Goal: Go to known website: Access a specific website the user already knows

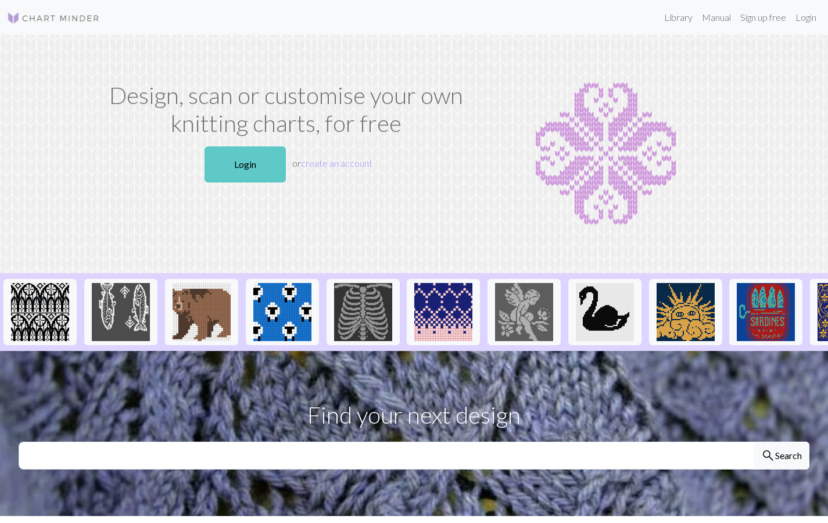
click at [248, 170] on link "Login" at bounding box center [244, 164] width 81 height 36
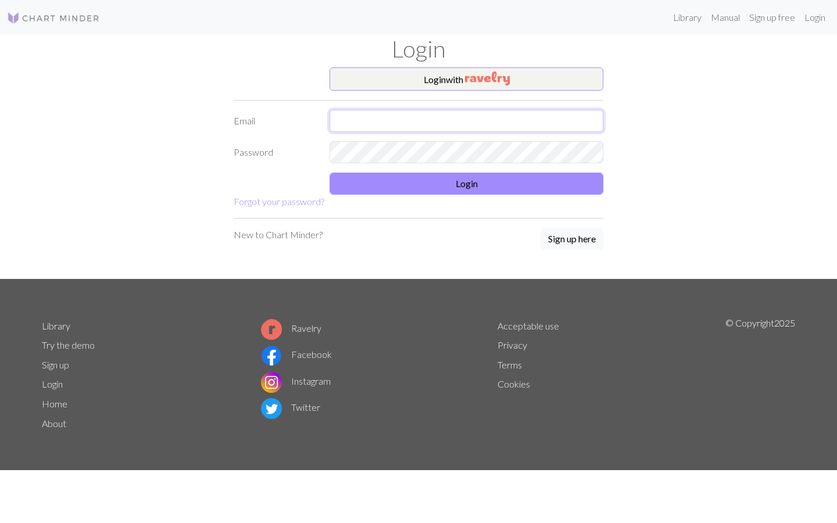
type input "[PERSON_NAME][EMAIL_ADDRESS][DOMAIN_NAME]"
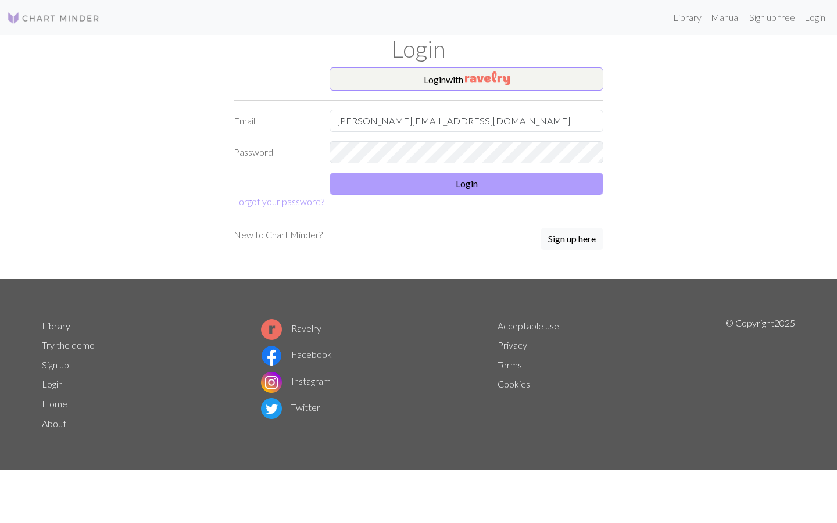
click at [484, 187] on button "Login" at bounding box center [466, 184] width 274 height 22
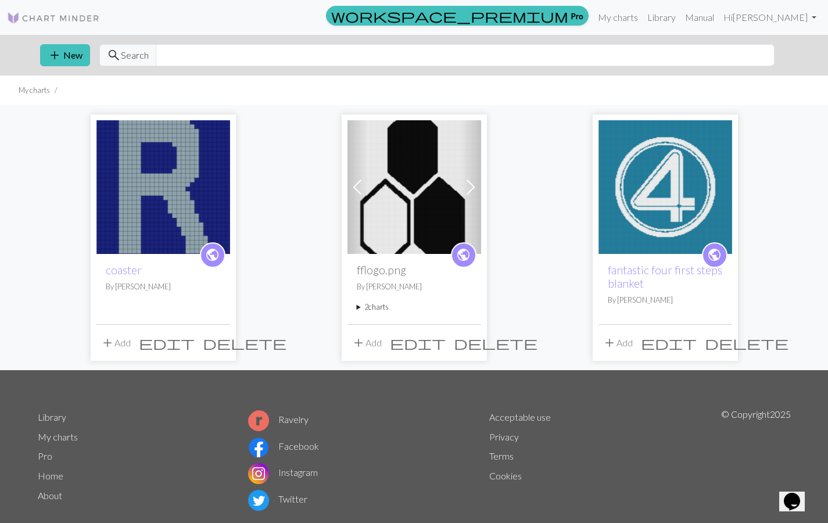
click at [410, 202] on img at bounding box center [414, 187] width 134 height 134
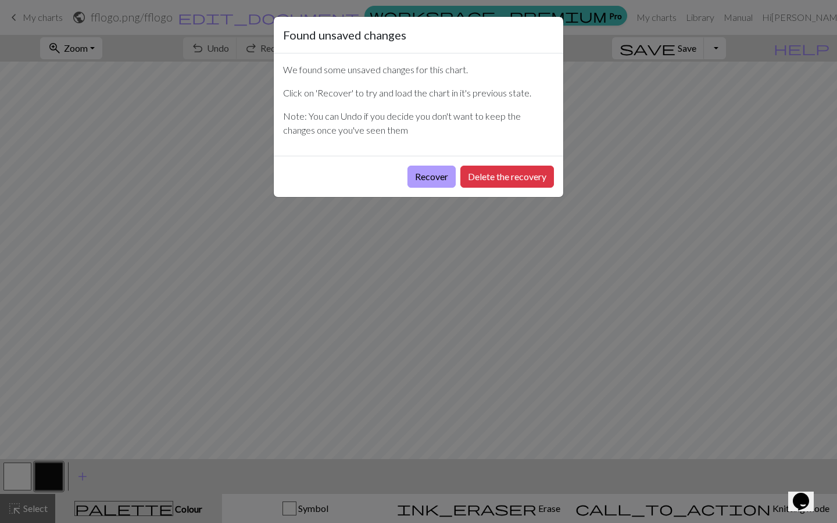
click at [436, 177] on button "Recover" at bounding box center [431, 177] width 48 height 22
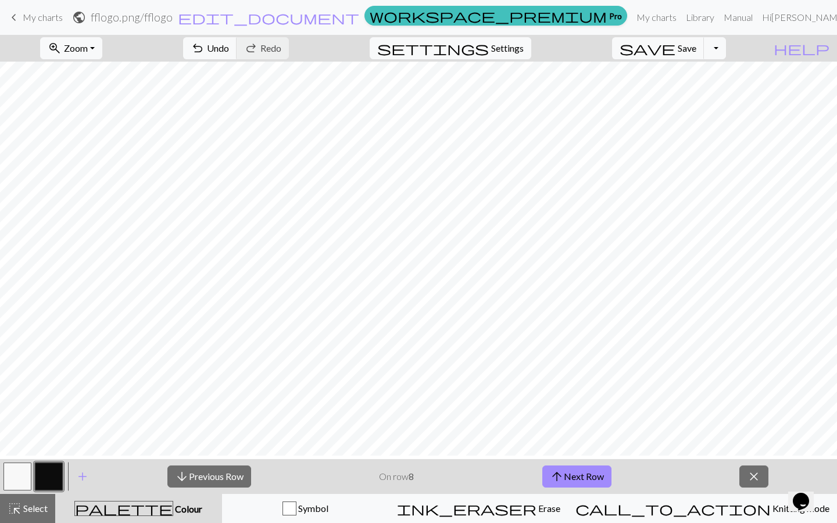
scroll to position [358, 1305]
